Goal: Information Seeking & Learning: Learn about a topic

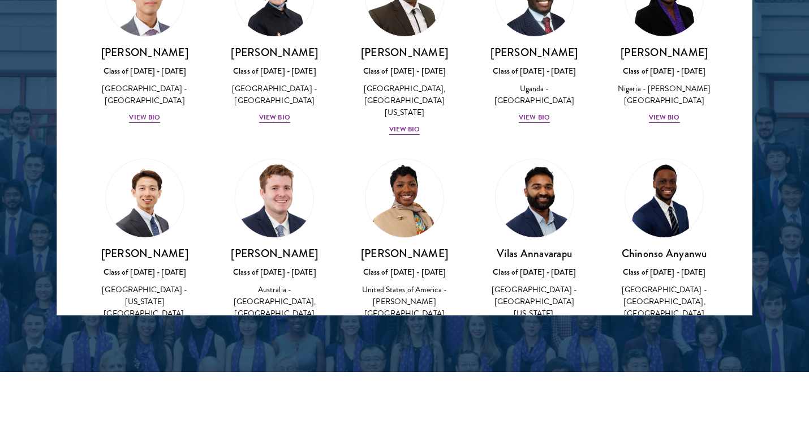
scroll to position [297, 0]
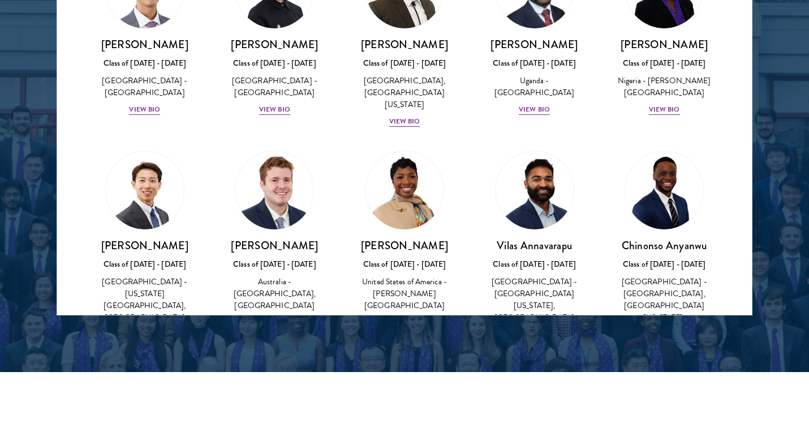
click at [270, 258] on div "Class of [DATE] - [DATE]" at bounding box center [275, 264] width 108 height 12
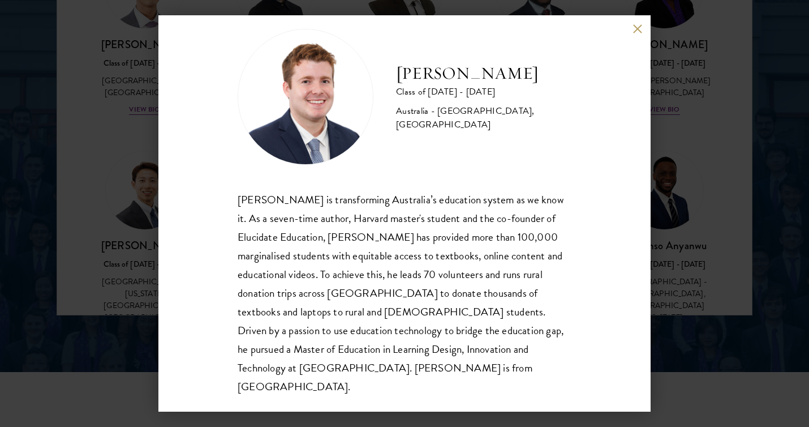
scroll to position [20, 0]
click at [707, 216] on div "[PERSON_NAME] Class of [DATE] - [DATE] [GEOGRAPHIC_DATA] - [GEOGRAPHIC_DATA], […" at bounding box center [404, 213] width 809 height 427
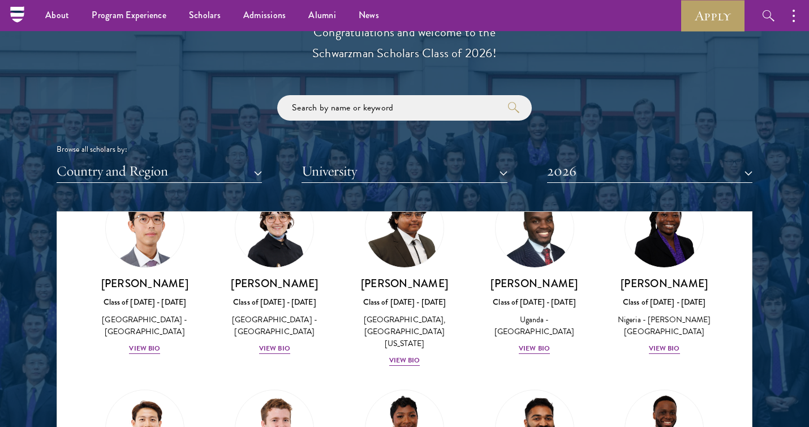
scroll to position [1286, 0]
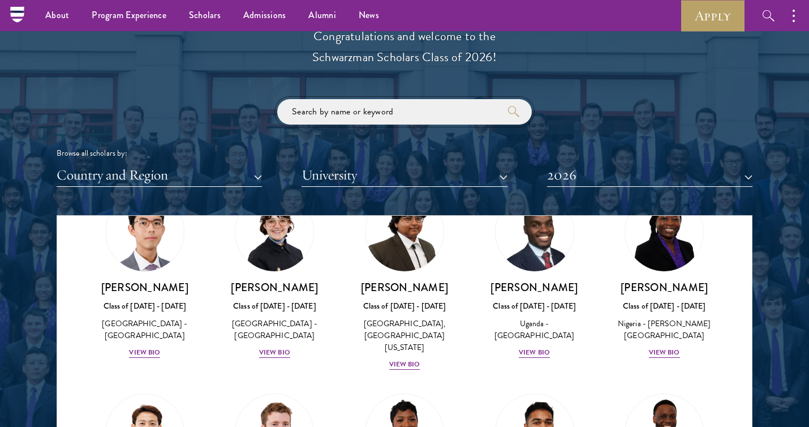
click at [480, 115] on input "search" at bounding box center [404, 111] width 255 height 25
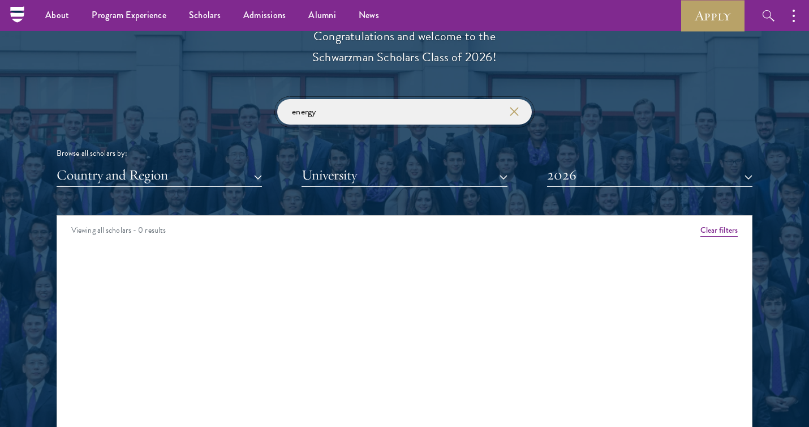
type input "energy"
click at [729, 226] on button "Clear filters" at bounding box center [719, 230] width 37 height 12
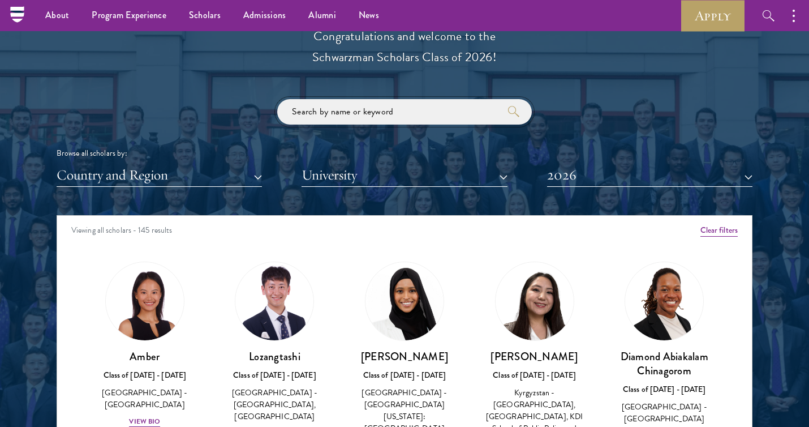
click at [349, 112] on input "search" at bounding box center [404, 111] width 255 height 25
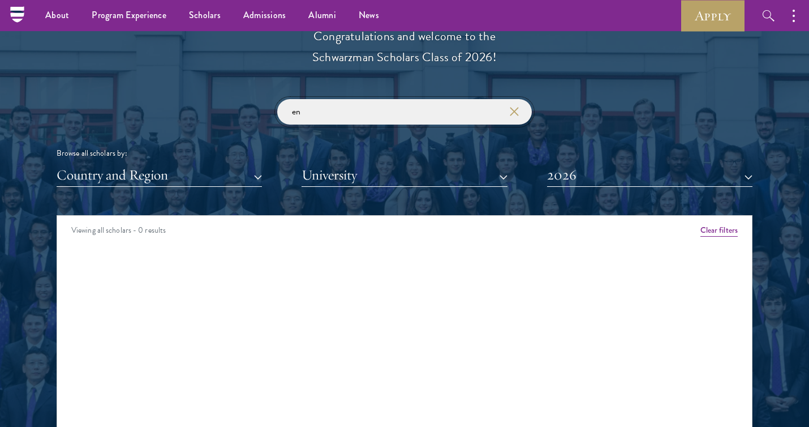
type input "e"
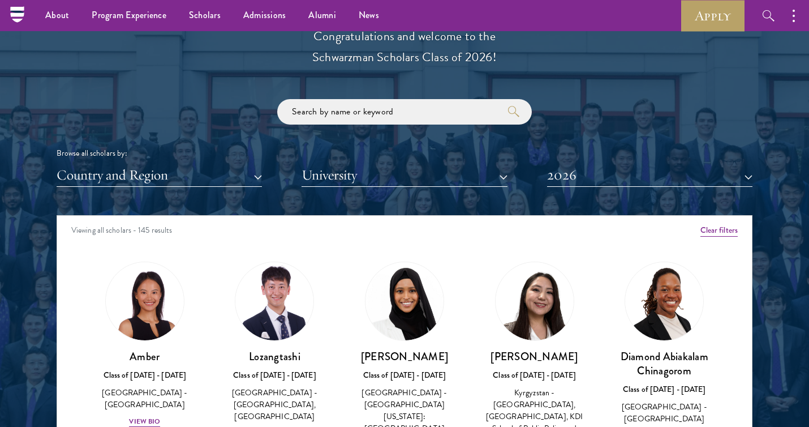
click at [188, 118] on div "Browse all scholars by: Country and Region All Countries and Regions [GEOGRAPHI…" at bounding box center [405, 143] width 696 height 88
click at [229, 165] on button "Country and Region" at bounding box center [159, 175] width 205 height 23
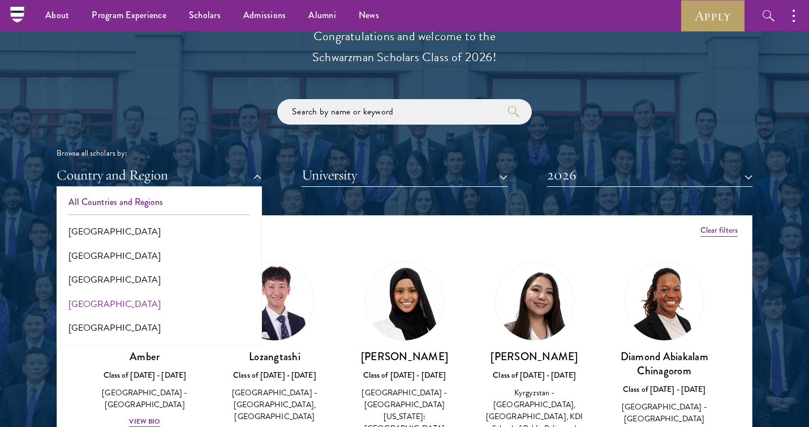
scroll to position [15, 0]
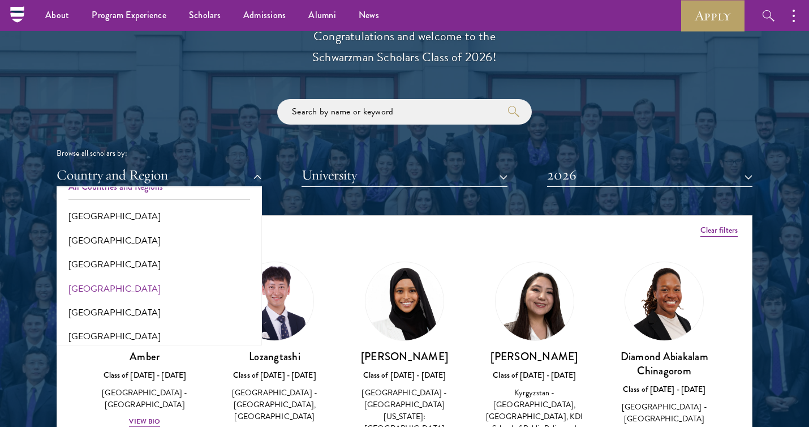
click at [88, 282] on button "[GEOGRAPHIC_DATA]" at bounding box center [159, 289] width 199 height 24
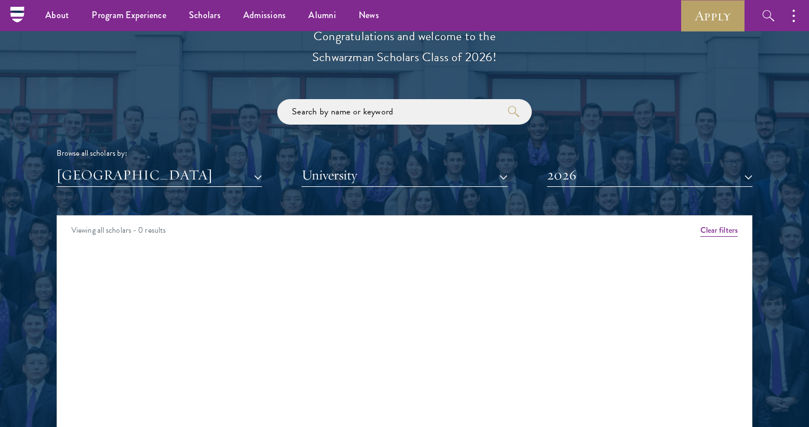
click at [716, 226] on button "Clear filters" at bounding box center [719, 230] width 37 height 12
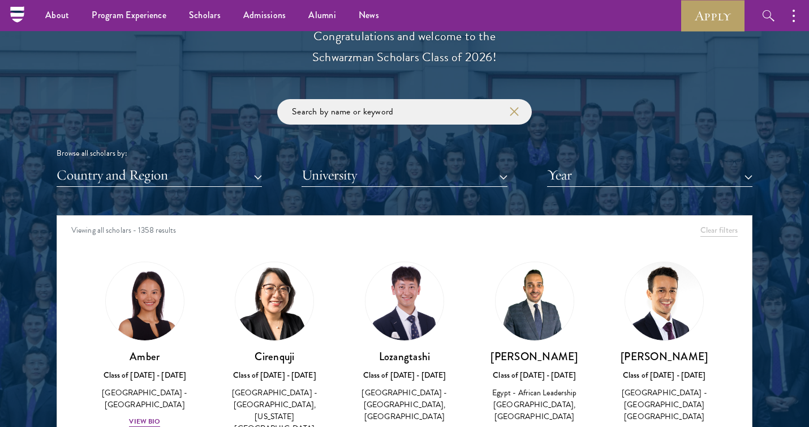
click at [145, 169] on button "Country and Region" at bounding box center [159, 175] width 205 height 23
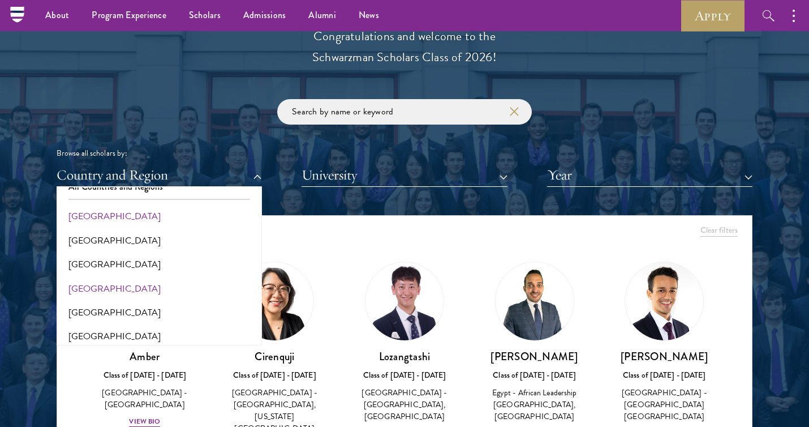
click at [104, 214] on button "[GEOGRAPHIC_DATA]" at bounding box center [159, 216] width 199 height 24
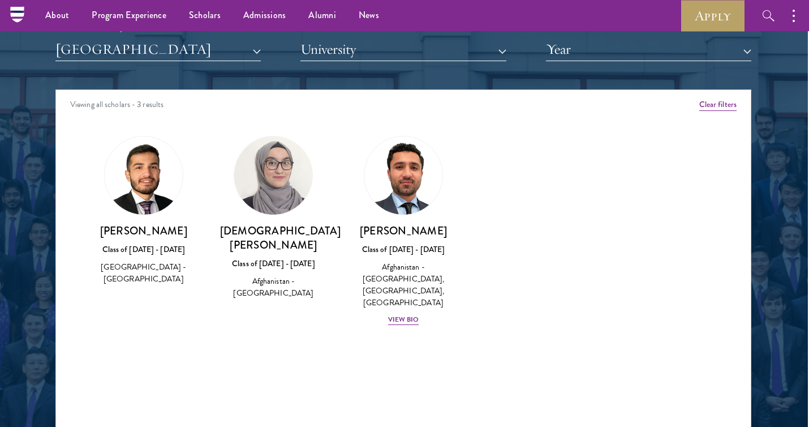
scroll to position [1411, 1]
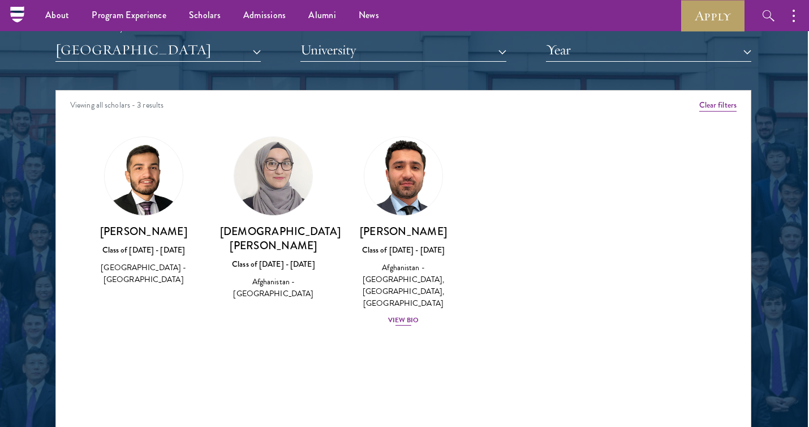
click at [407, 203] on img at bounding box center [403, 176] width 86 height 86
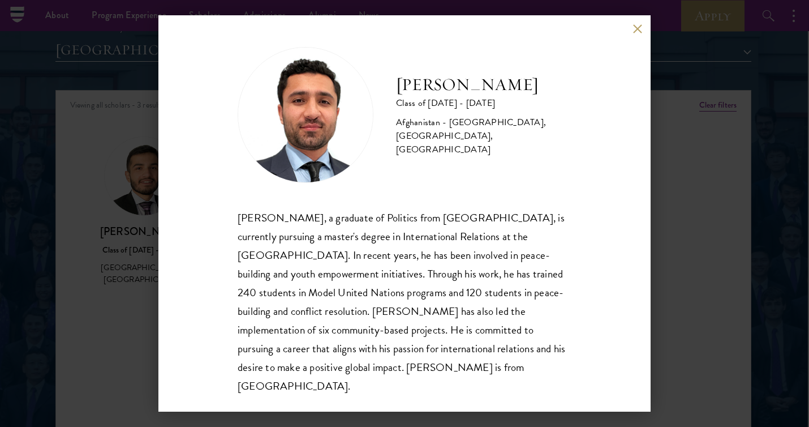
scroll to position [1, 0]
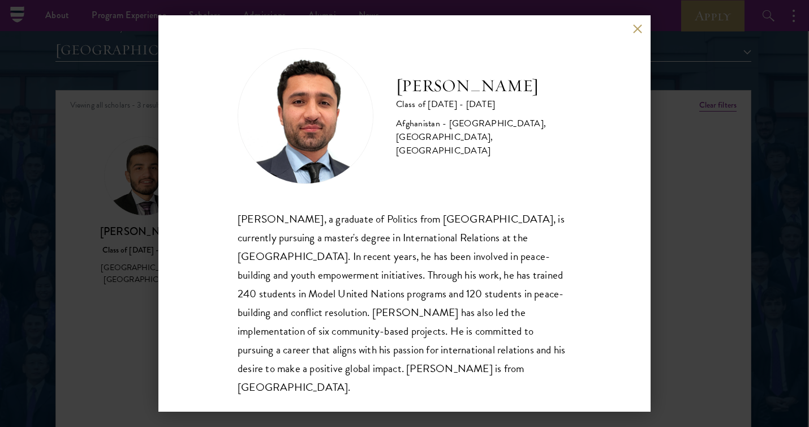
click at [135, 297] on div "[PERSON_NAME] Class of [DATE] - [DATE] [GEOGRAPHIC_DATA] - [GEOGRAPHIC_DATA], […" at bounding box center [404, 213] width 809 height 427
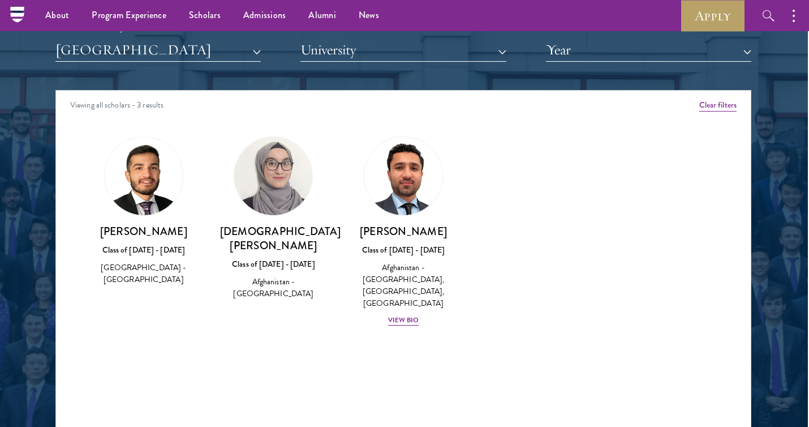
click at [185, 56] on button "[GEOGRAPHIC_DATA]" at bounding box center [157, 49] width 205 height 23
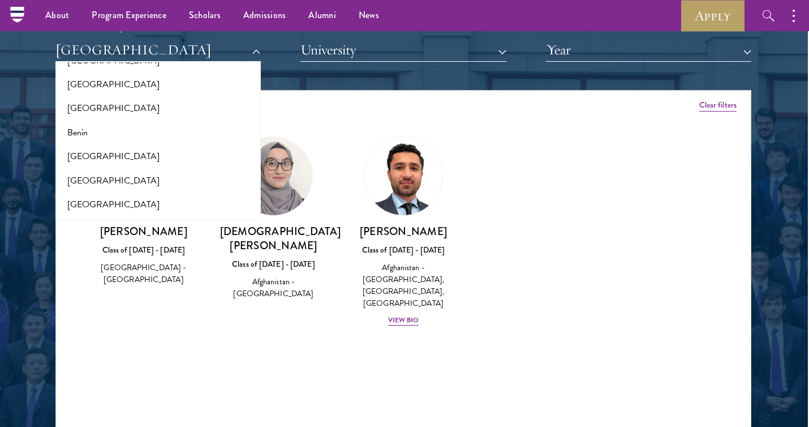
scroll to position [298, 0]
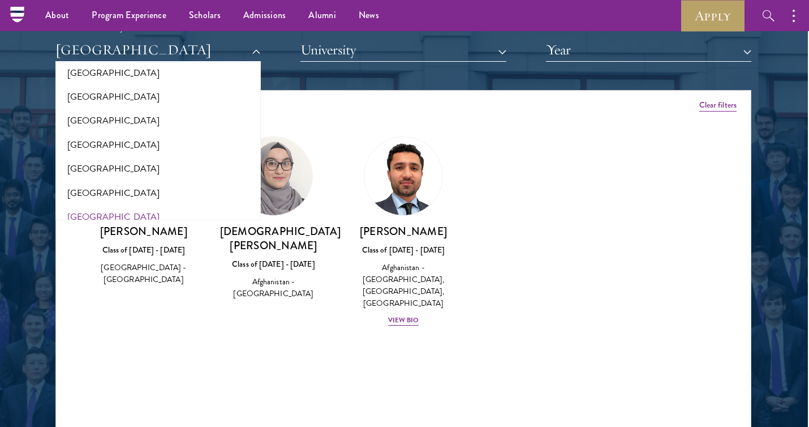
click at [84, 207] on button "[GEOGRAPHIC_DATA]" at bounding box center [158, 217] width 199 height 24
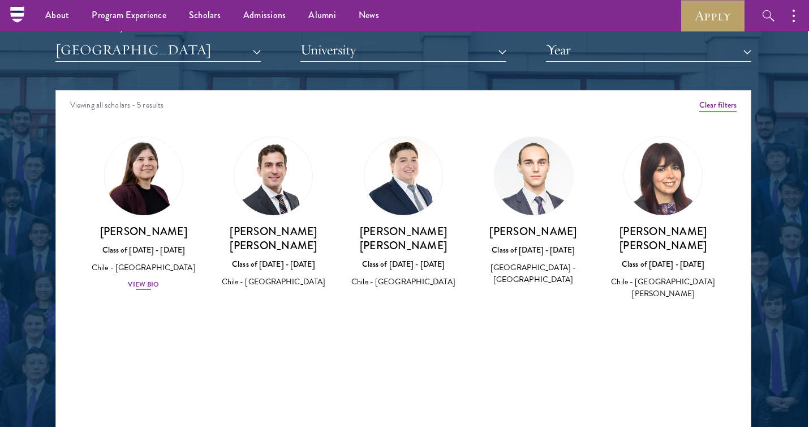
click at [165, 212] on link "[PERSON_NAME] Class of [DATE] - [DATE] [GEOGRAPHIC_DATA] - [GEOGRAPHIC_DATA] Vi…" at bounding box center [144, 213] width 108 height 154
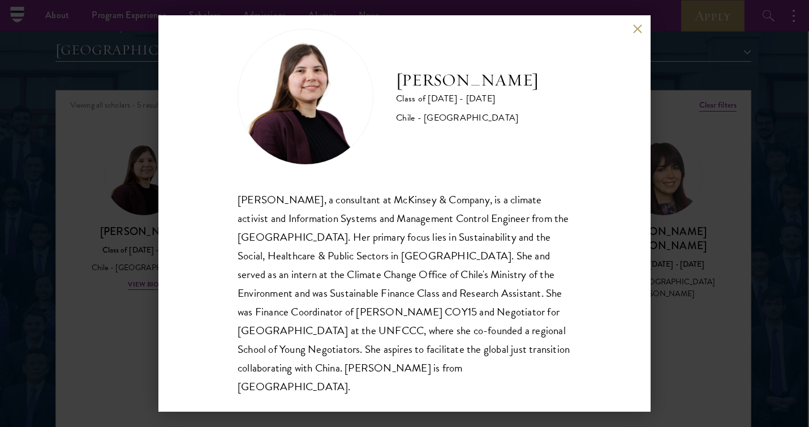
scroll to position [20, 0]
click at [141, 316] on div "[PERSON_NAME] Class of [DATE] - [DATE] [GEOGRAPHIC_DATA] - [GEOGRAPHIC_DATA] [P…" at bounding box center [404, 213] width 809 height 427
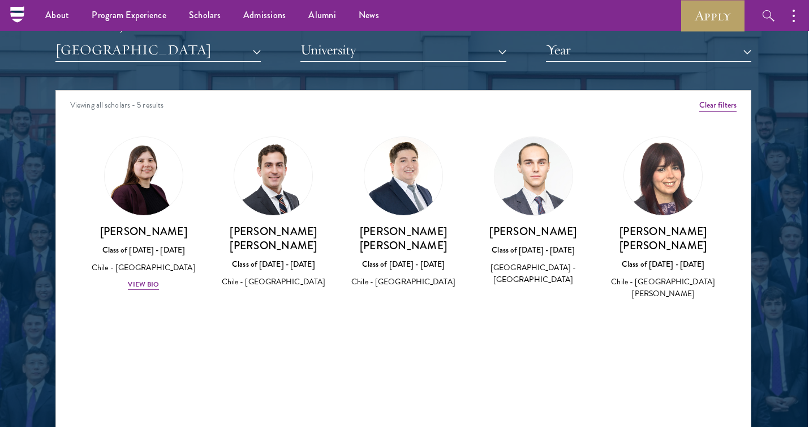
click at [162, 53] on button "[GEOGRAPHIC_DATA]" at bounding box center [157, 49] width 205 height 23
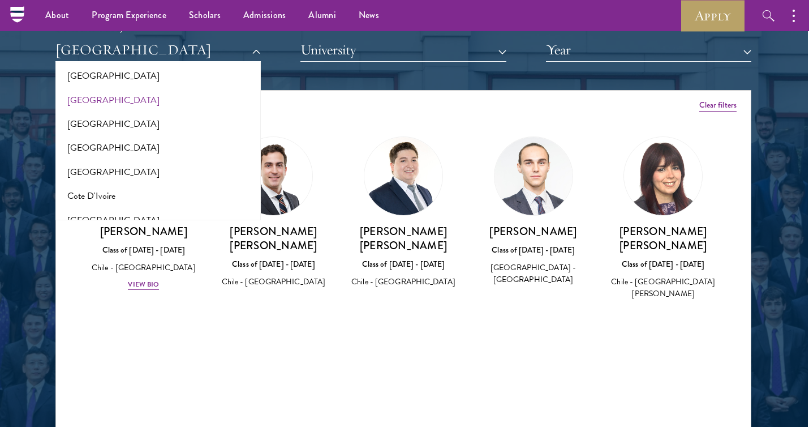
scroll to position [429, 0]
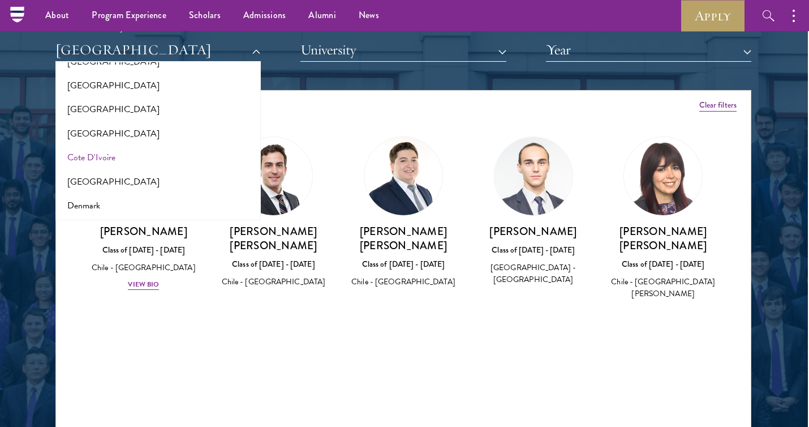
click at [88, 147] on button "Cote D'Ivoire" at bounding box center [158, 157] width 199 height 24
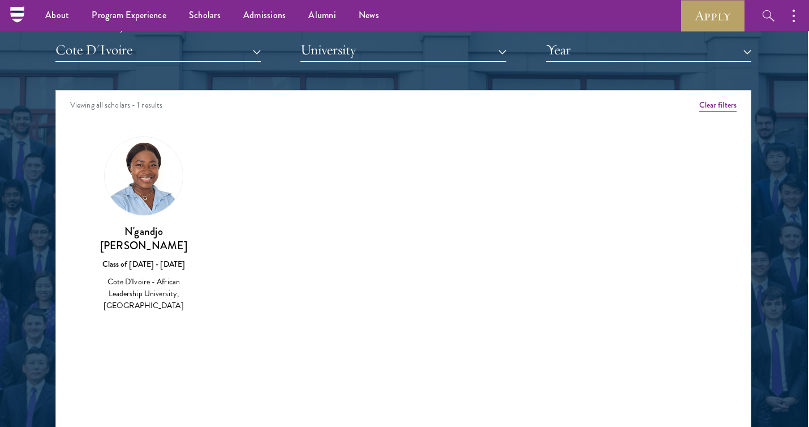
click at [146, 48] on button "Cote D'Ivoire" at bounding box center [157, 49] width 205 height 23
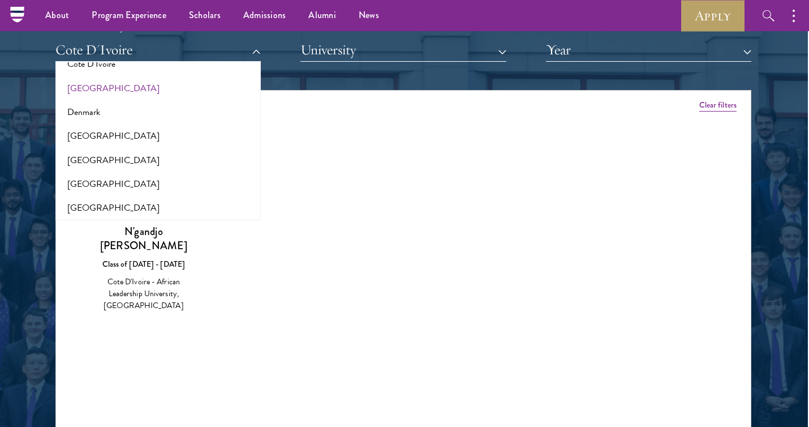
scroll to position [582, 0]
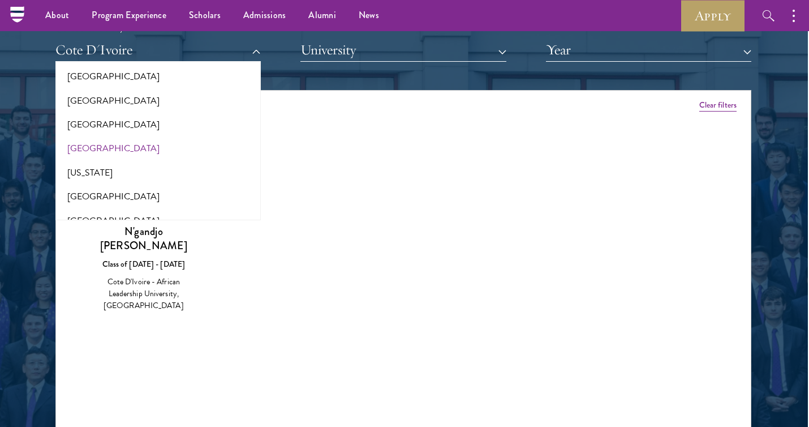
click at [83, 141] on button "[GEOGRAPHIC_DATA]" at bounding box center [158, 148] width 199 height 24
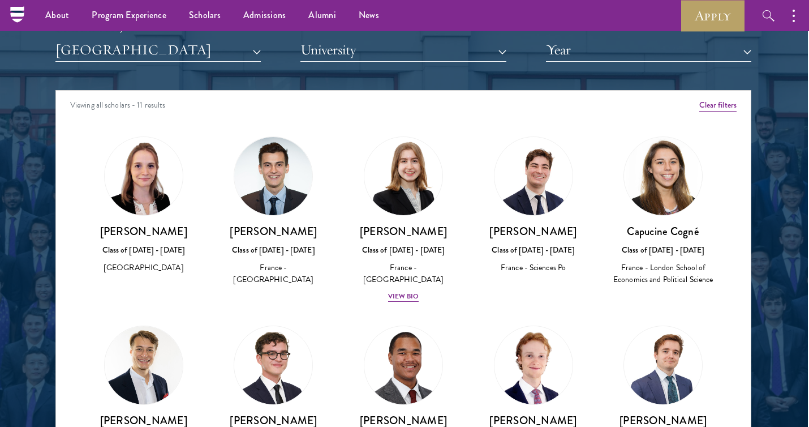
scroll to position [6, 0]
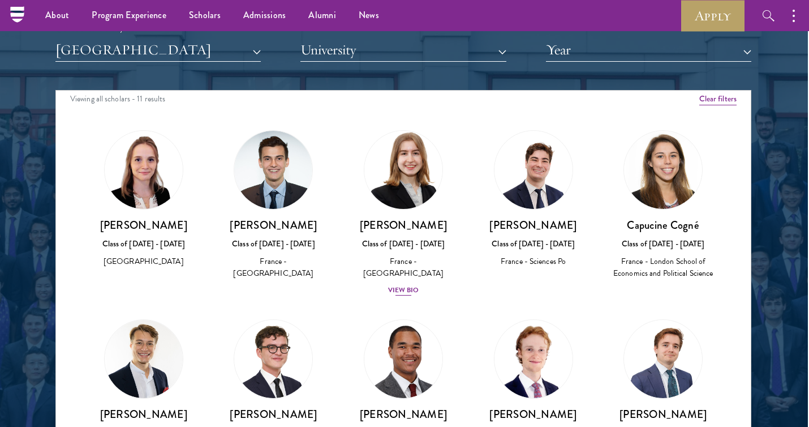
click at [416, 206] on link "[PERSON_NAME] Class of [DATE] - [DATE] [GEOGRAPHIC_DATA] - [GEOGRAPHIC_DATA] Vi…" at bounding box center [404, 213] width 108 height 166
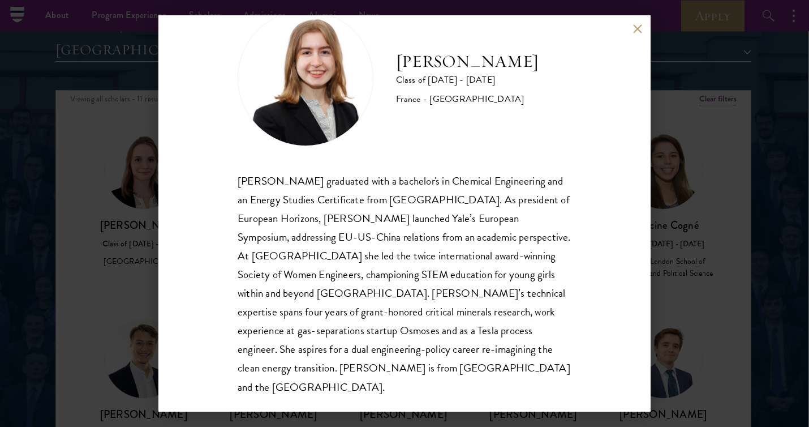
scroll to position [38, 0]
click at [91, 239] on div "[PERSON_NAME] Class of [DATE] - [DATE] [GEOGRAPHIC_DATA] - [GEOGRAPHIC_DATA] [P…" at bounding box center [404, 213] width 809 height 427
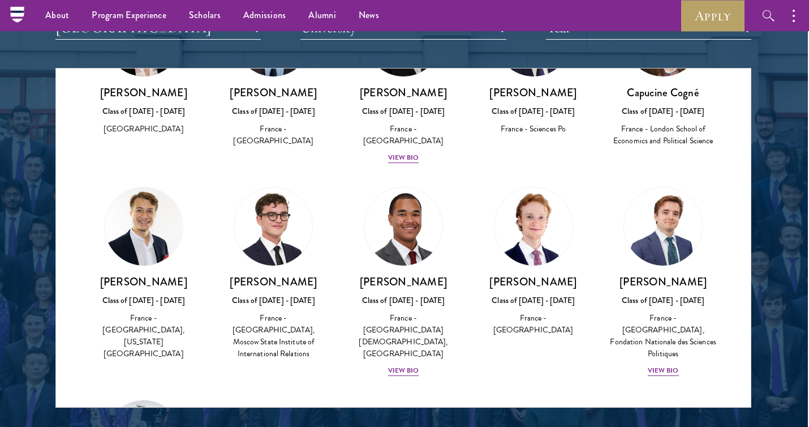
scroll to position [1424, 1]
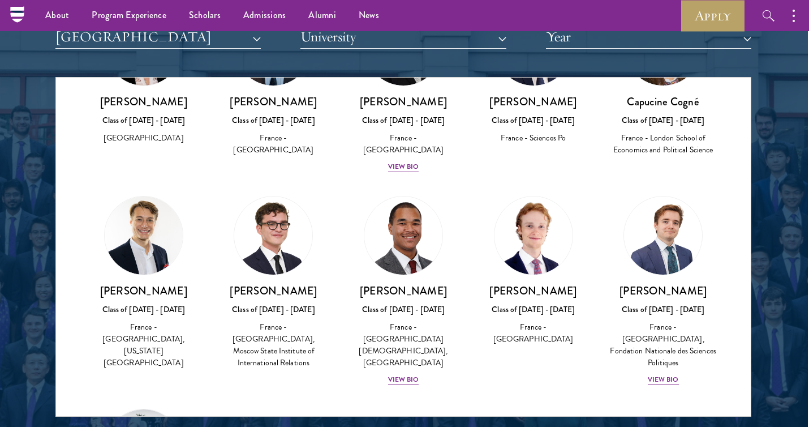
click at [285, 247] on img at bounding box center [273, 235] width 78 height 78
click at [276, 214] on img at bounding box center [273, 235] width 78 height 78
click at [414, 237] on img at bounding box center [403, 235] width 86 height 86
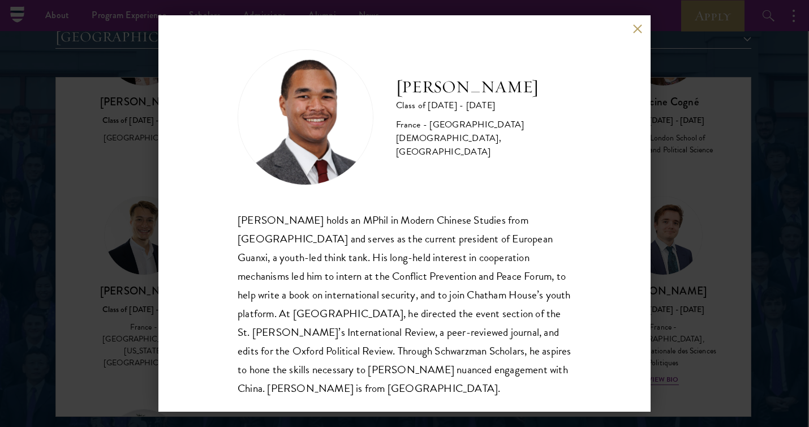
click at [747, 275] on div "[PERSON_NAME] Class of [DATE] - [DATE] France - [GEOGRAPHIC_DATA][DEMOGRAPHIC_D…" at bounding box center [404, 213] width 809 height 427
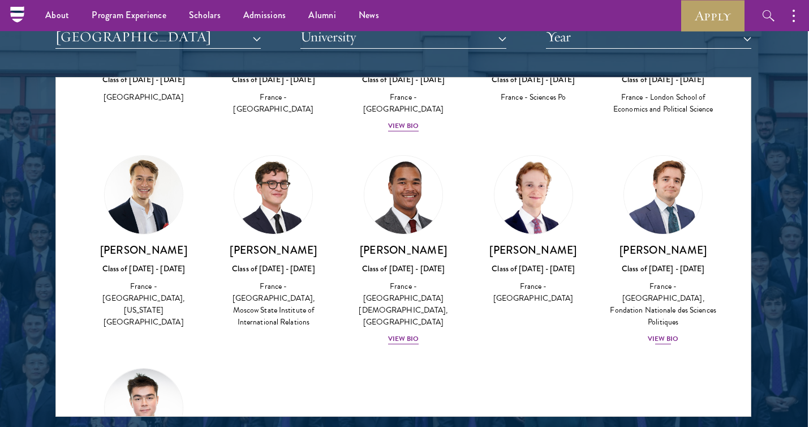
scroll to position [166, 0]
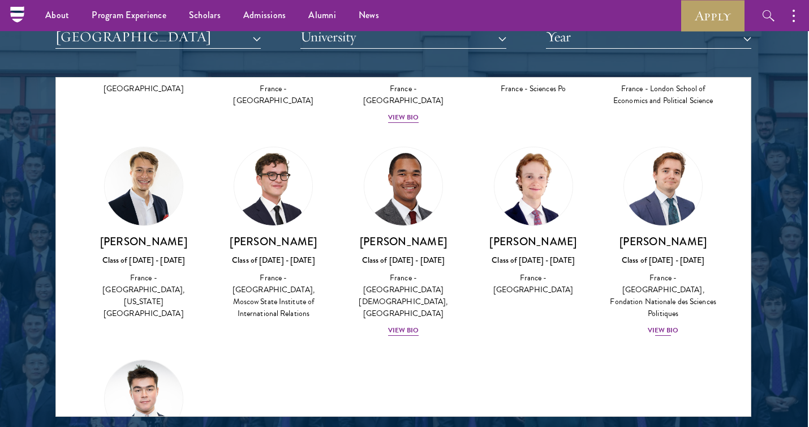
click at [671, 325] on div "View Bio" at bounding box center [663, 330] width 31 height 11
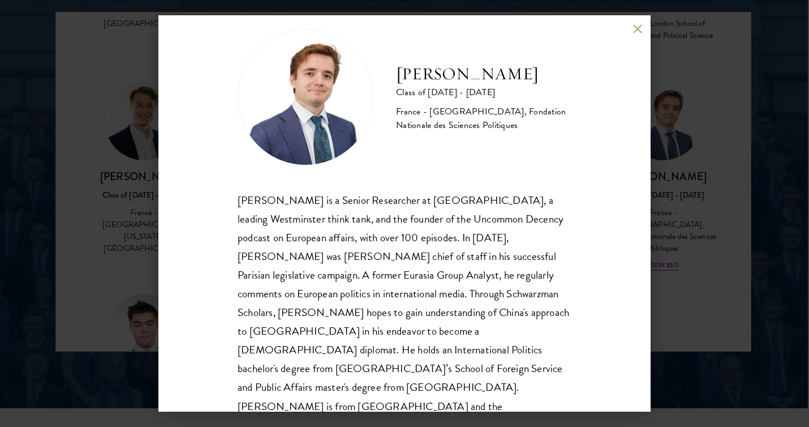
scroll to position [1496, 1]
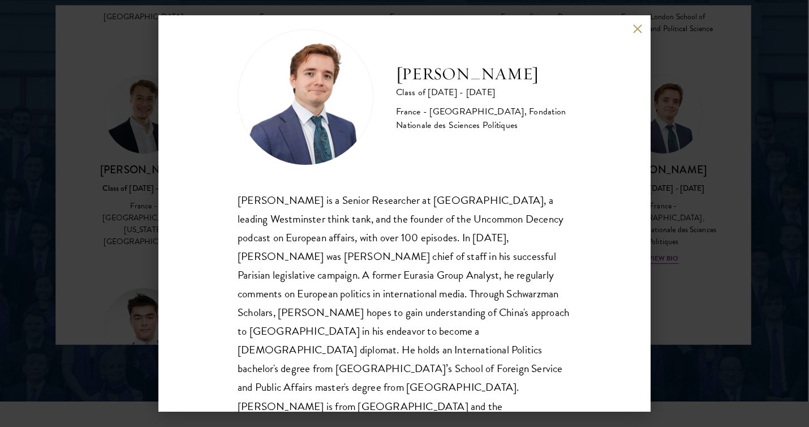
click at [698, 286] on div "[PERSON_NAME] Class of [DATE] - [DATE] [GEOGRAPHIC_DATA] - [GEOGRAPHIC_DATA], F…" at bounding box center [404, 213] width 809 height 427
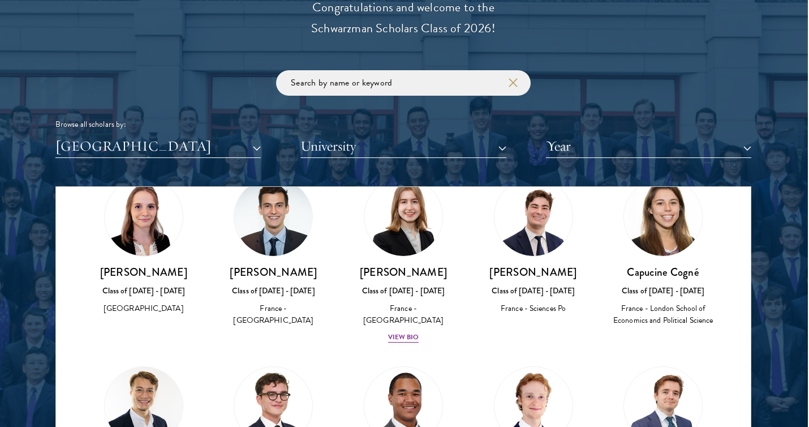
scroll to position [1324, 1]
